Goal: Communication & Community: Participate in discussion

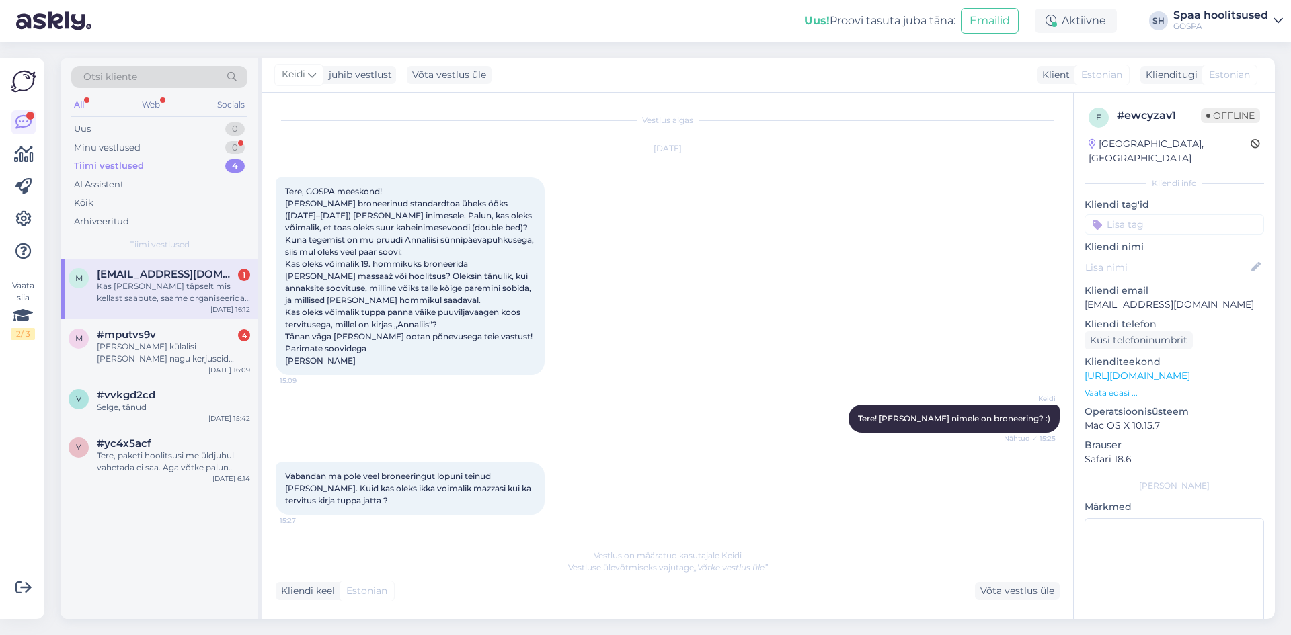
scroll to position [967, 0]
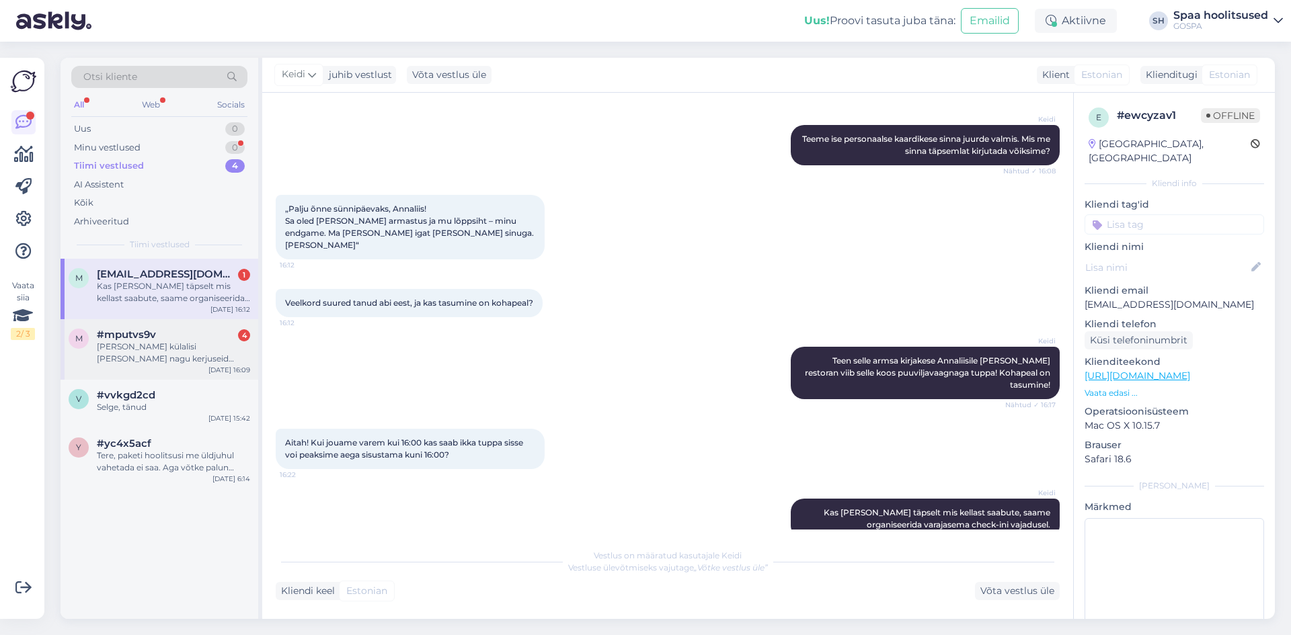
click at [174, 353] on div "[PERSON_NAME] külalisi [PERSON_NAME] nagu kerjuseid kuhugi võõrastesse basseini…" at bounding box center [173, 353] width 153 height 24
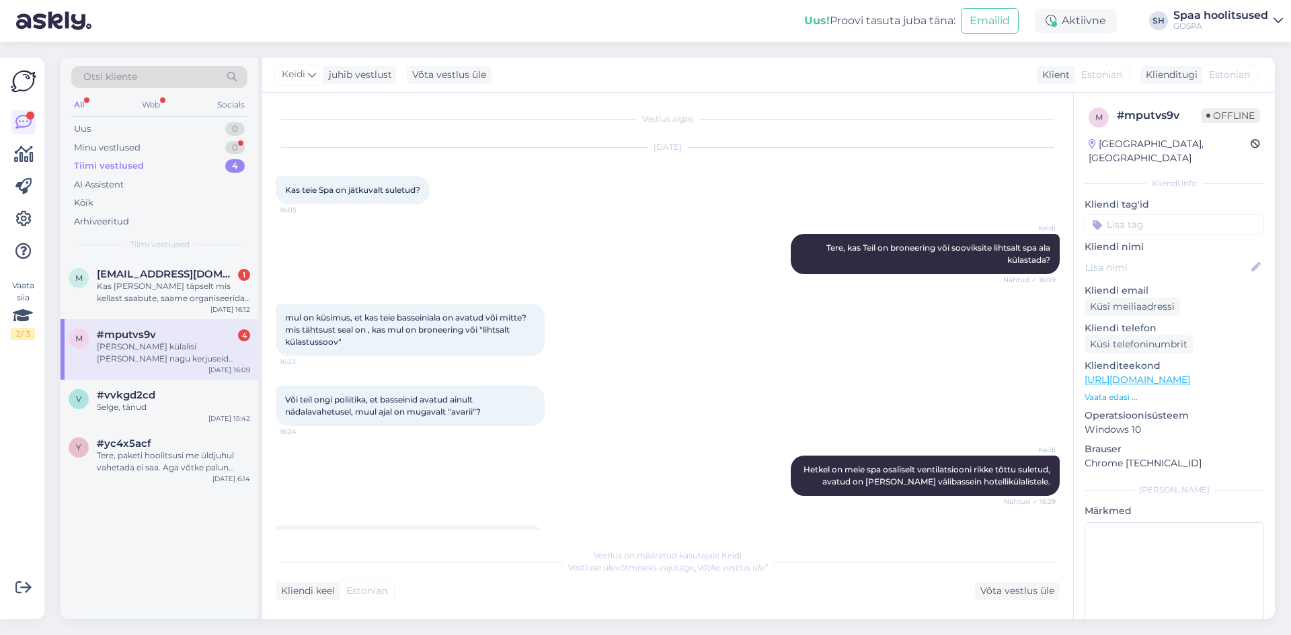
scroll to position [0, 0]
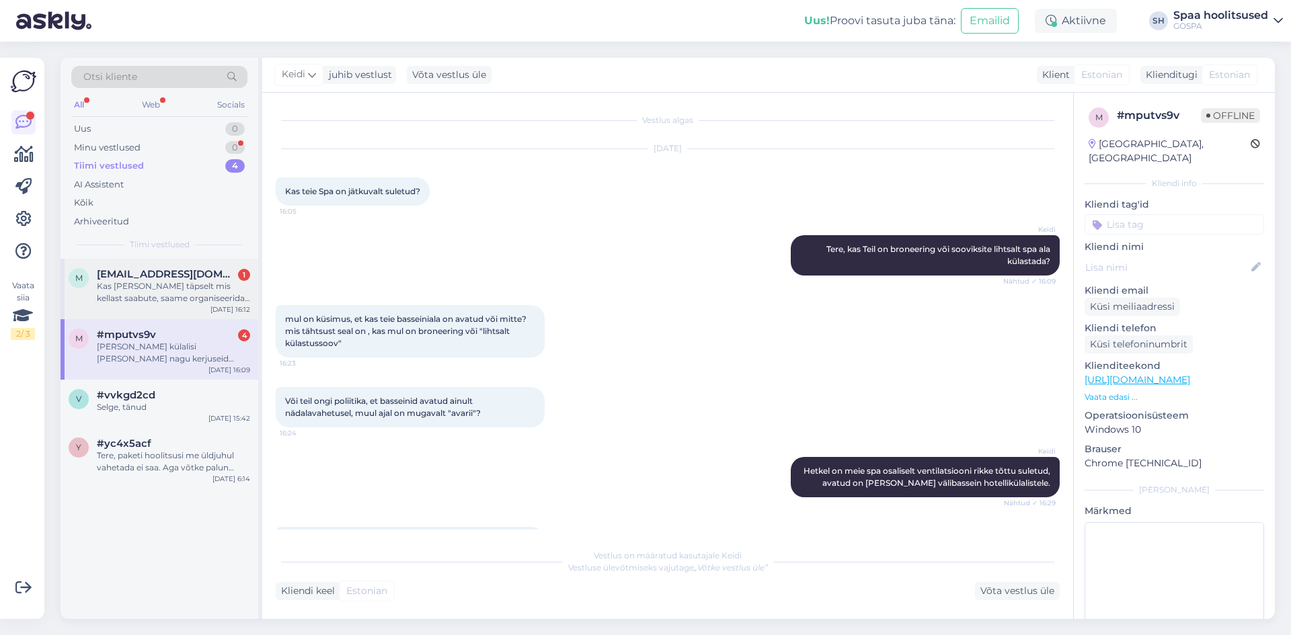
click at [152, 290] on div "Kas [PERSON_NAME] täpselt mis kellast saabute, saame organiseerida varajasema c…" at bounding box center [173, 292] width 153 height 24
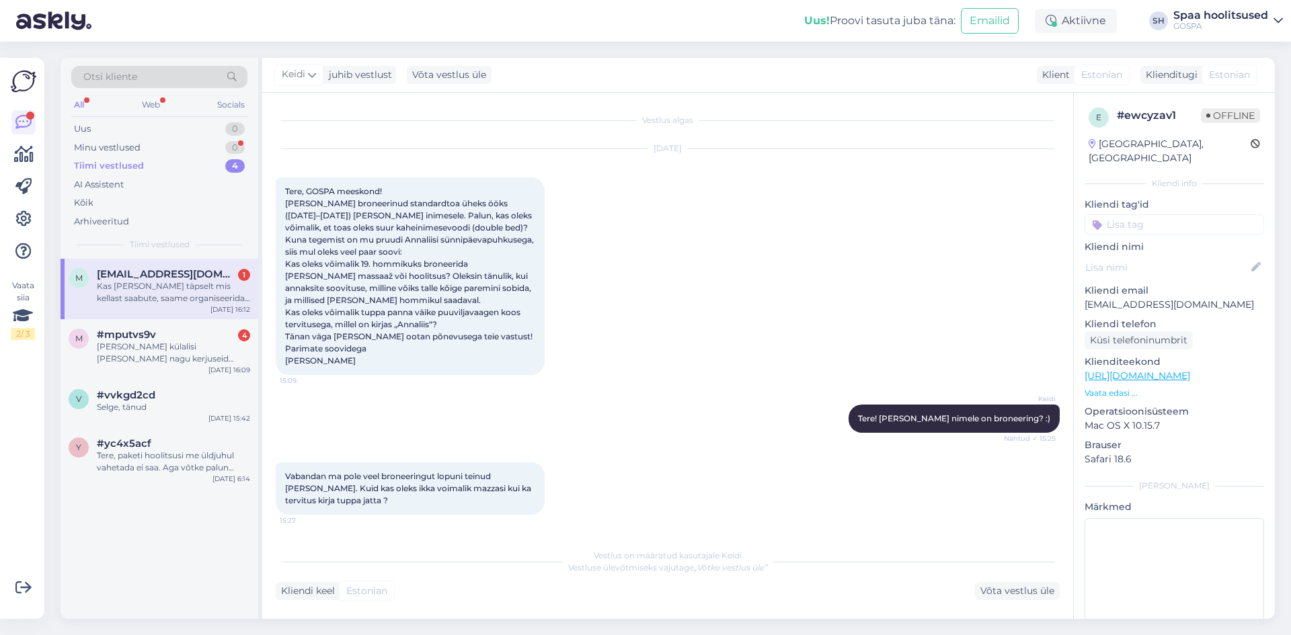
scroll to position [967, 0]
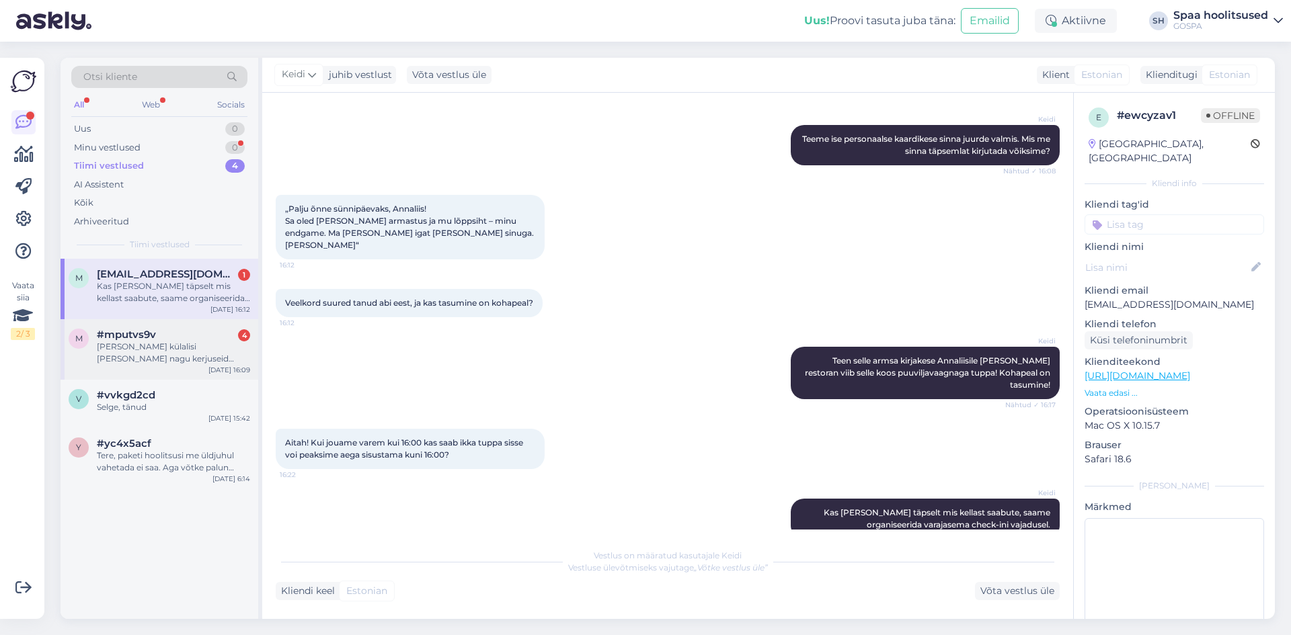
click at [145, 340] on span "#mputvs9v" at bounding box center [126, 335] width 59 height 12
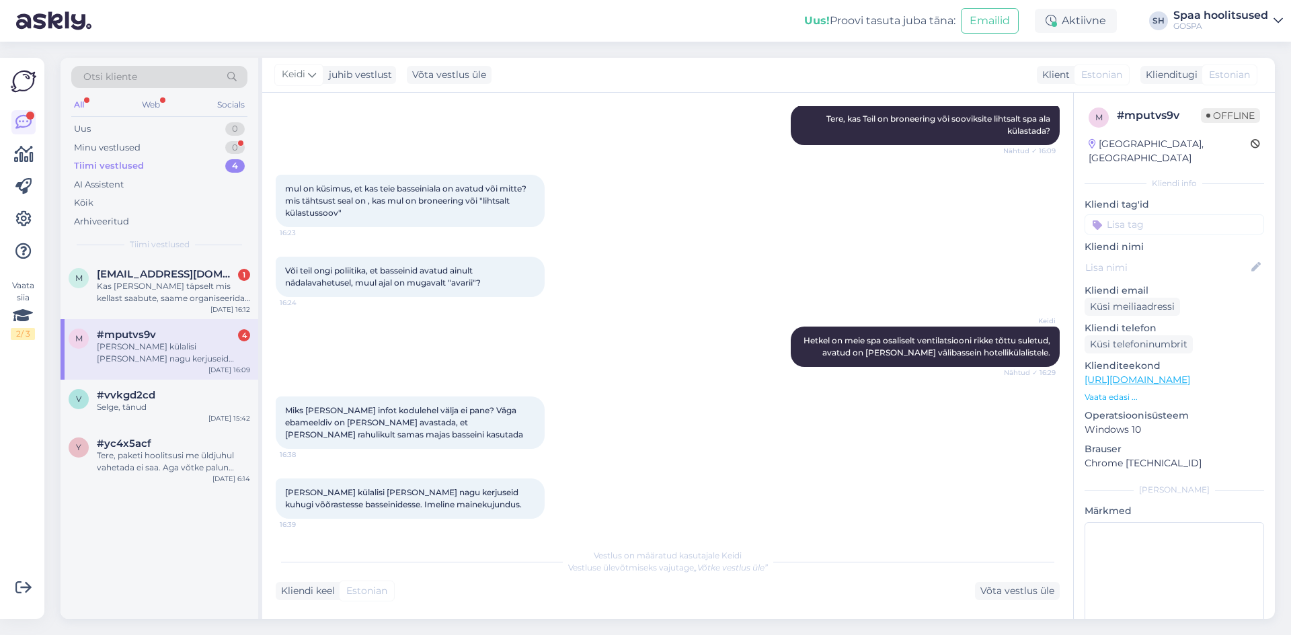
scroll to position [134, 0]
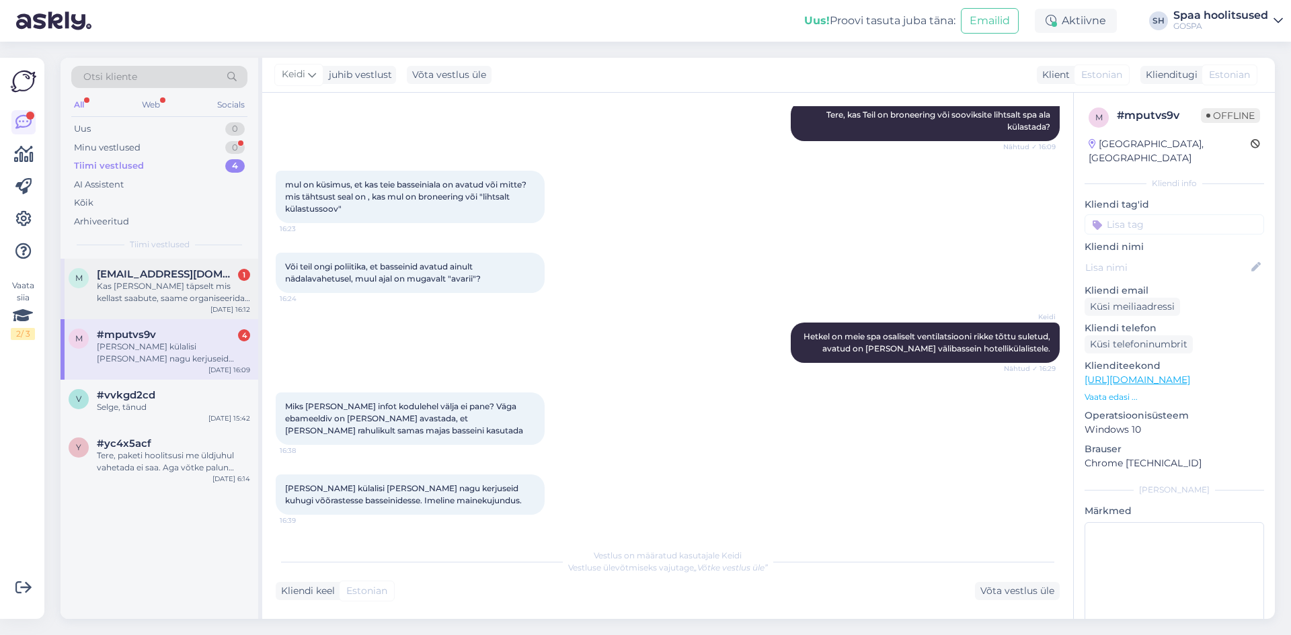
click at [177, 287] on div "Kas [PERSON_NAME] täpselt mis kellast saabute, saame organiseerida varajasema c…" at bounding box center [173, 292] width 153 height 24
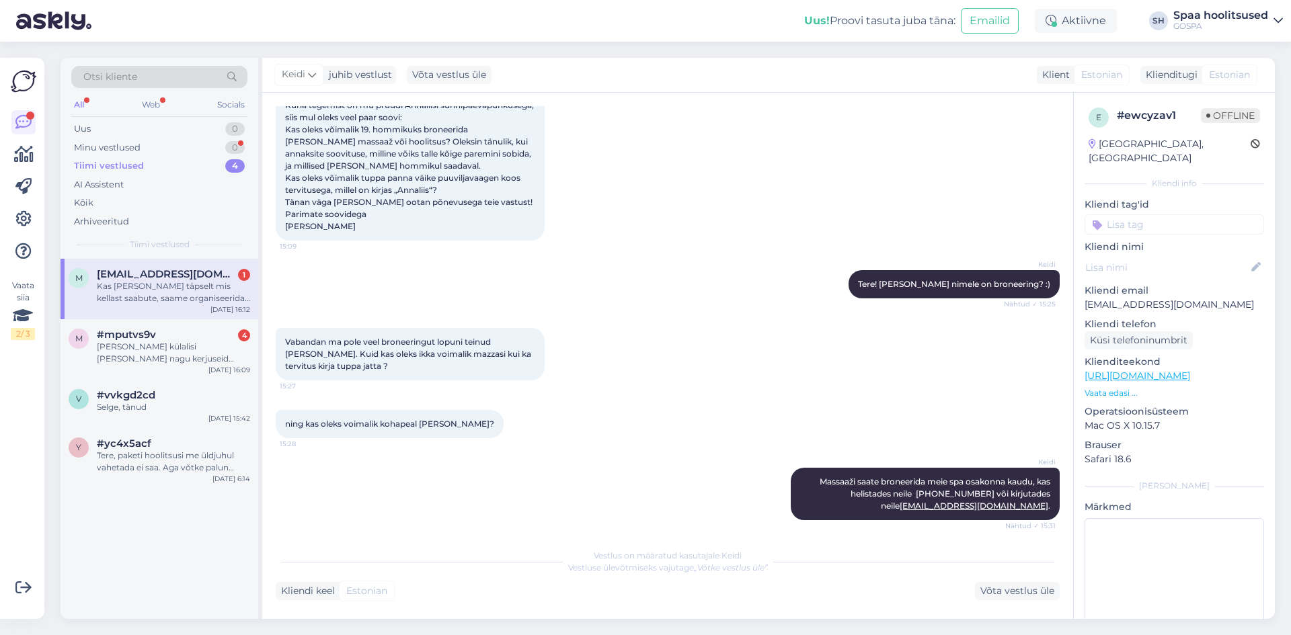
scroll to position [967, 0]
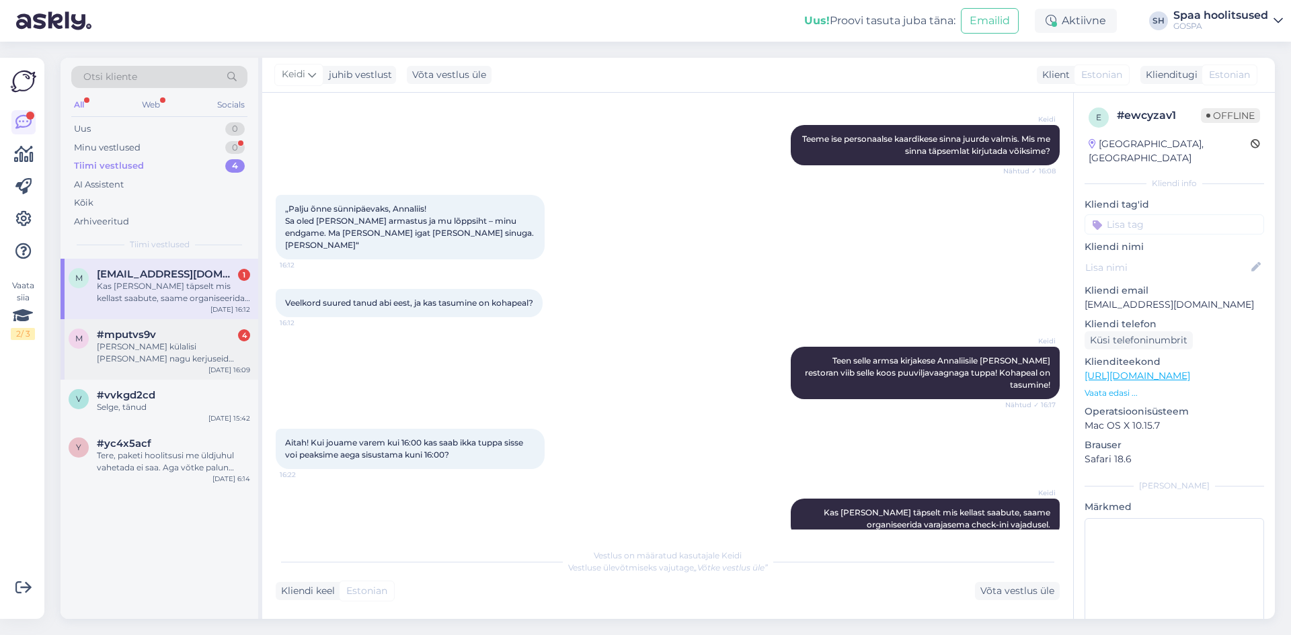
click at [169, 346] on div "[PERSON_NAME] külalisi [PERSON_NAME] nagu kerjuseid kuhugi võõrastesse basseini…" at bounding box center [173, 353] width 153 height 24
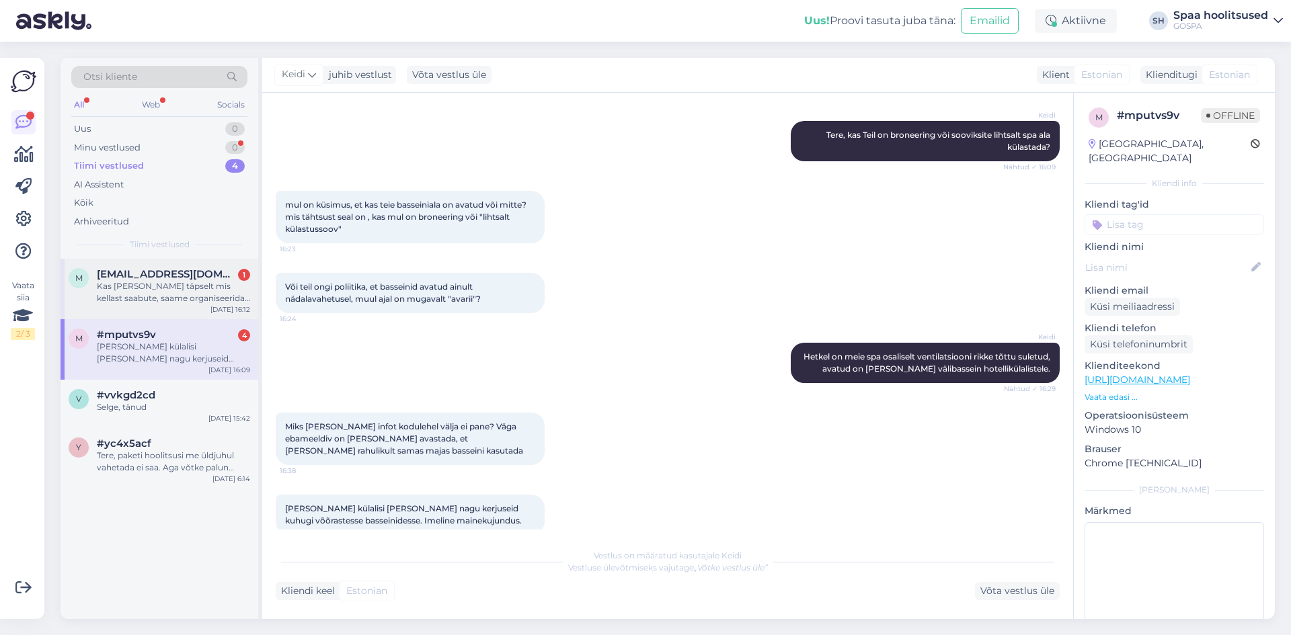
click at [166, 282] on div "Kas [PERSON_NAME] täpselt mis kellast saabute, saame organiseerida varajasema c…" at bounding box center [173, 292] width 153 height 24
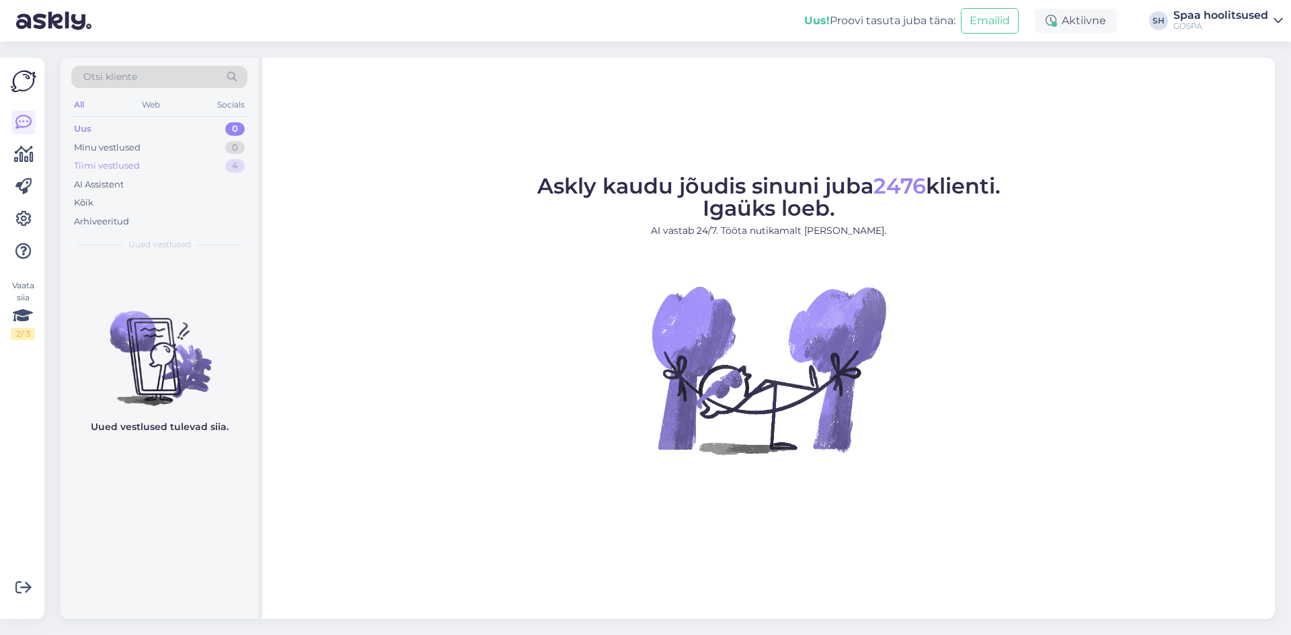
click at [141, 163] on div "Tiimi vestlused 4" at bounding box center [159, 166] width 176 height 19
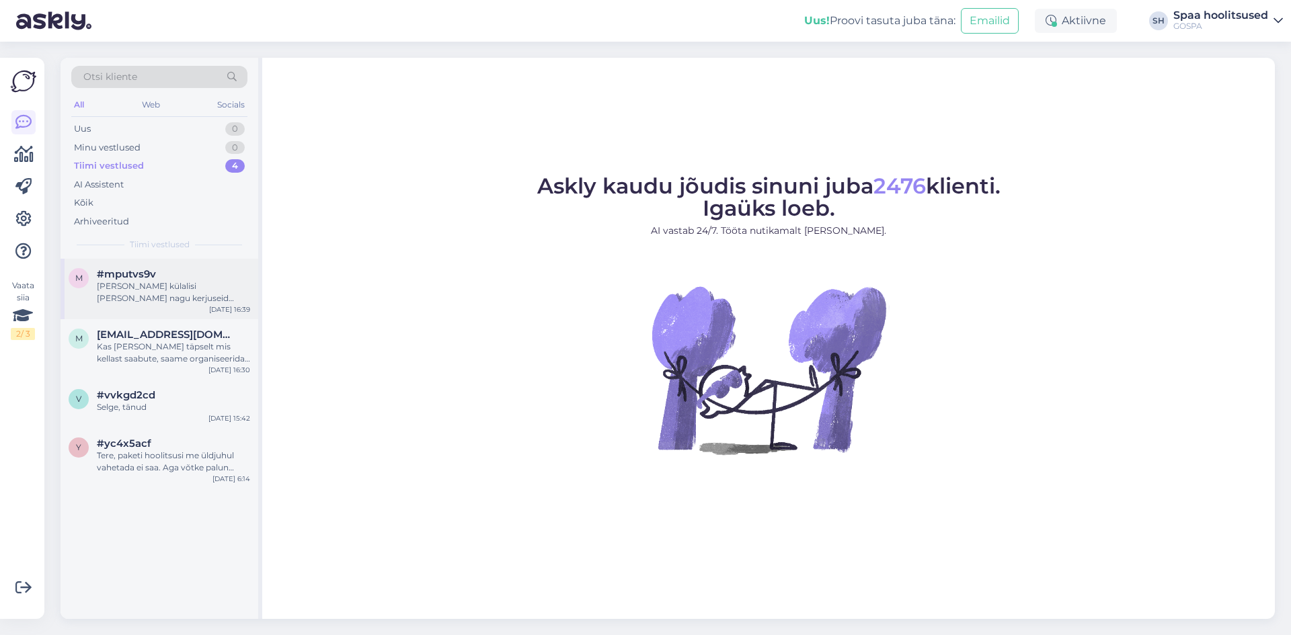
click at [177, 278] on div "#mputvs9v" at bounding box center [173, 274] width 153 height 12
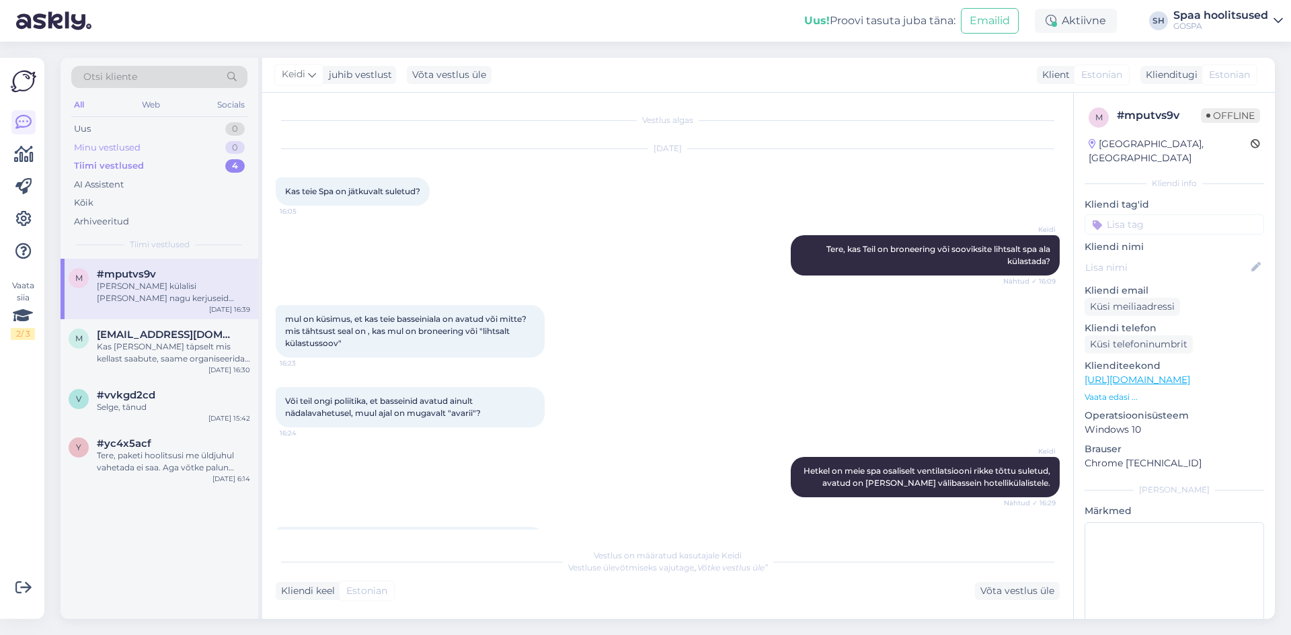
click at [124, 145] on div "Minu vestlused" at bounding box center [107, 147] width 67 height 13
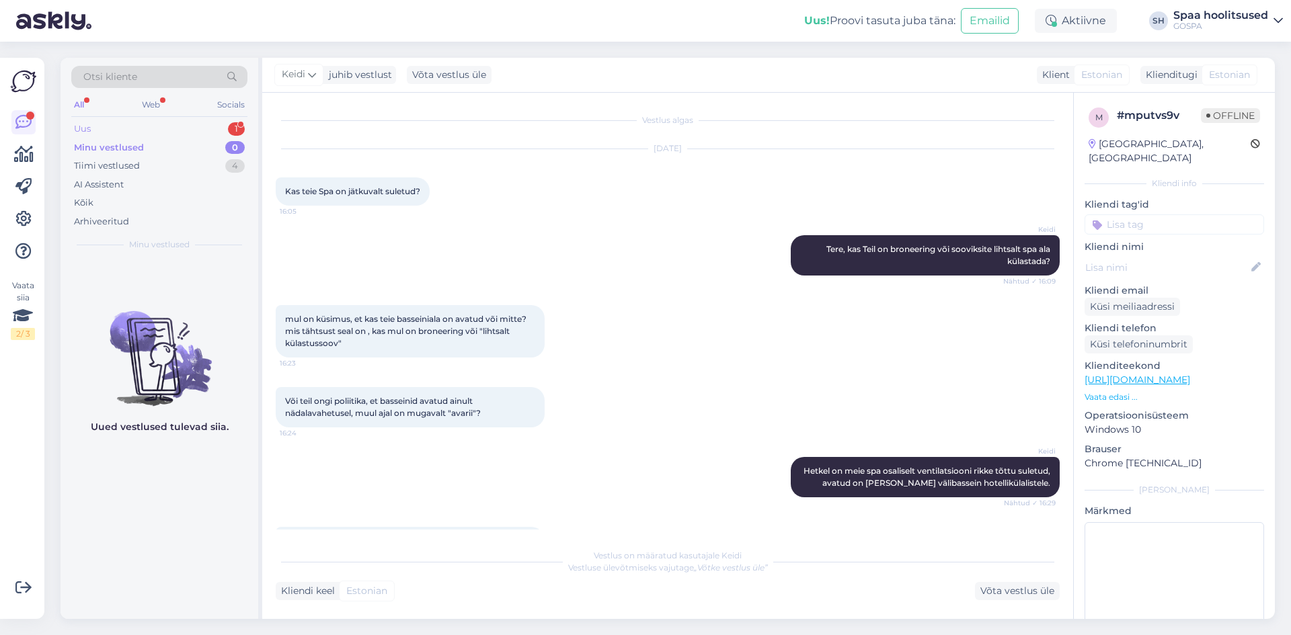
click at [138, 123] on div "Uus 1" at bounding box center [159, 129] width 176 height 19
